Goal: Register for event/course

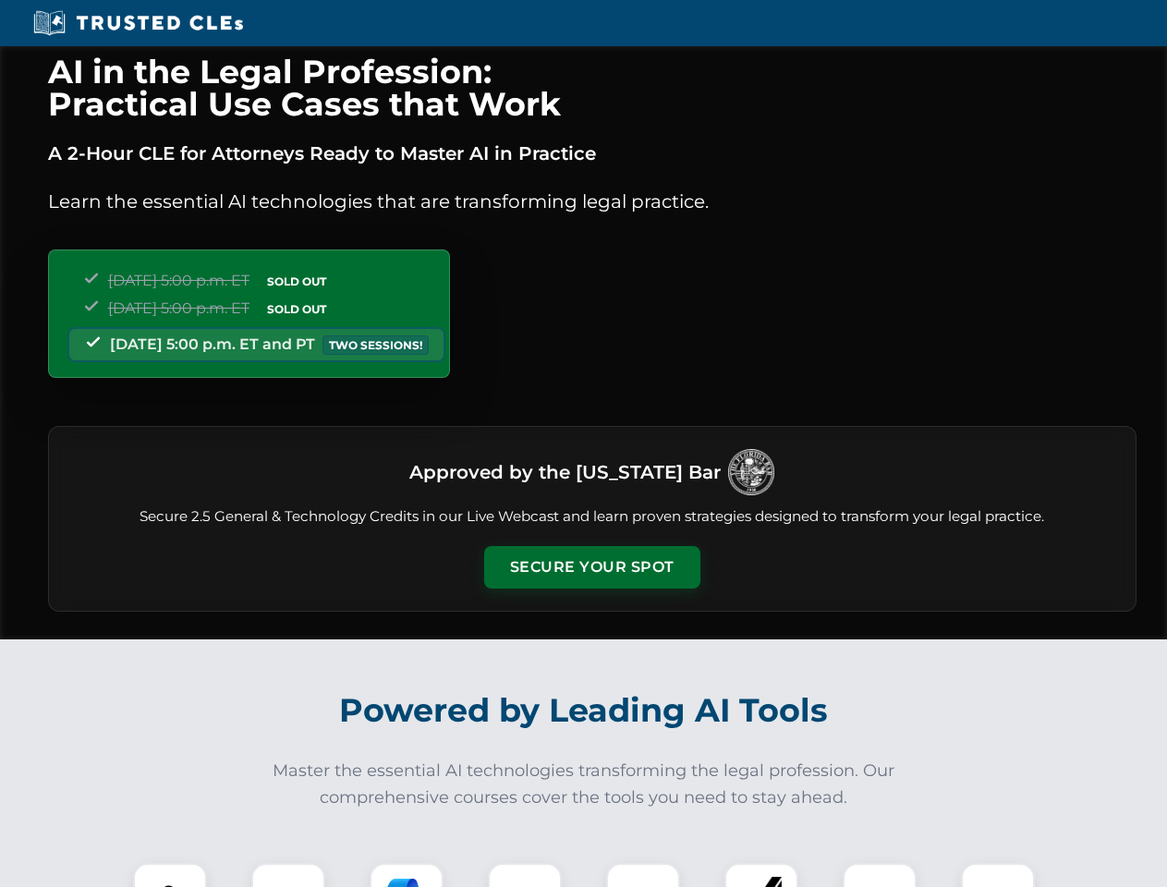
click at [591, 567] on button "Secure Your Spot" at bounding box center [592, 567] width 216 height 42
click at [170, 875] on img at bounding box center [170, 900] width 54 height 54
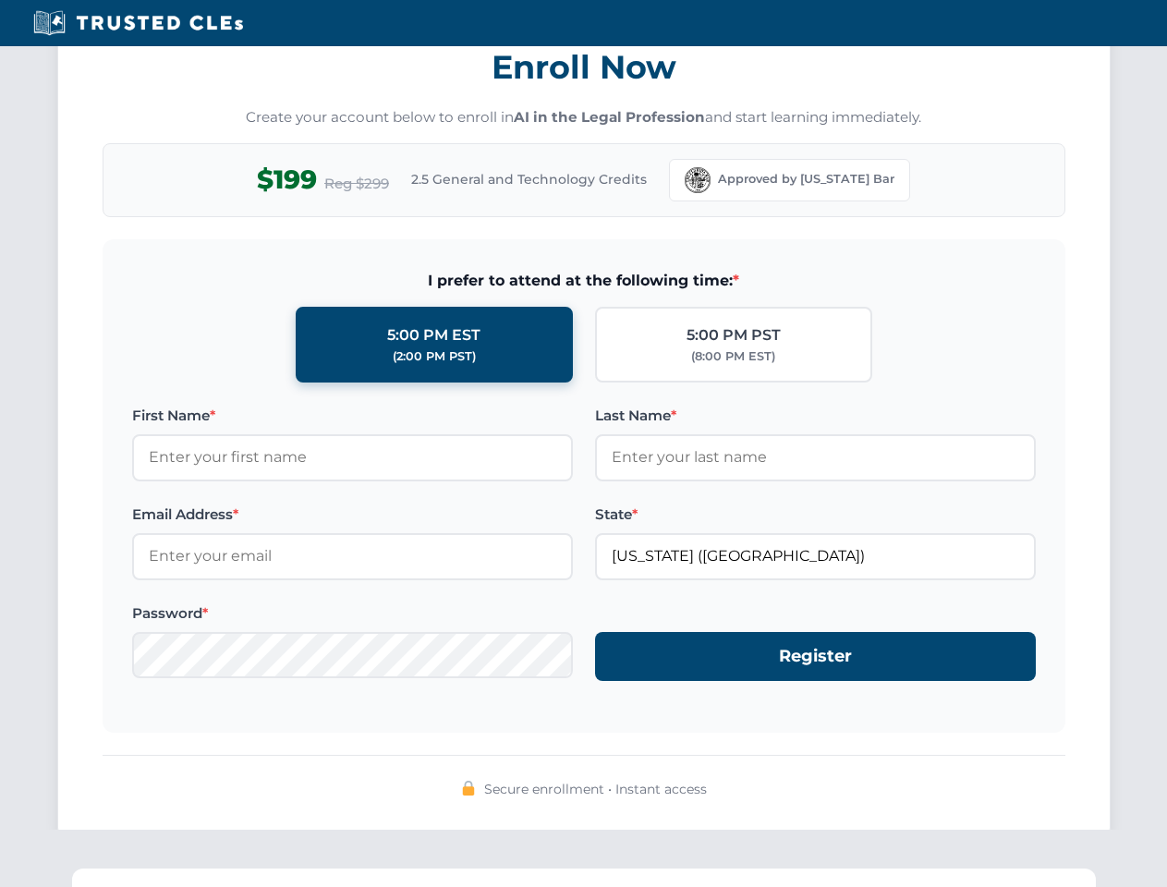
scroll to position [1814, 0]
